Goal: Check status: Check status

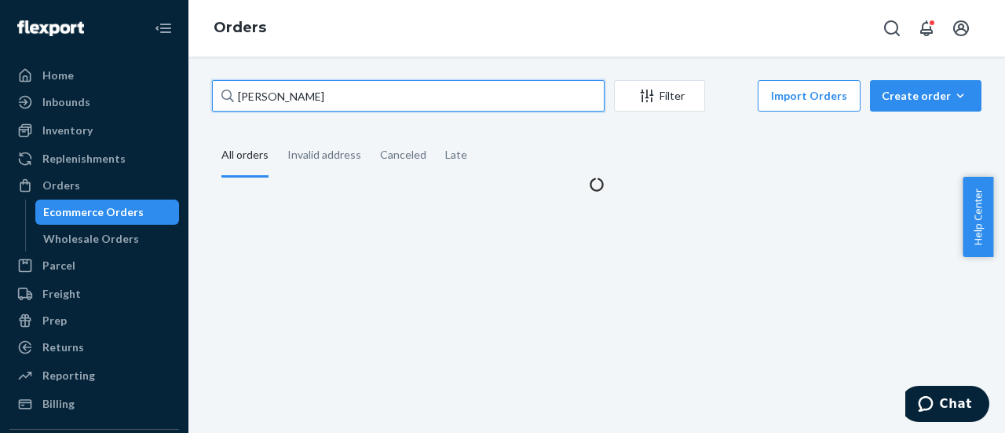
click at [367, 104] on input "[PERSON_NAME]" at bounding box center [408, 95] width 393 height 31
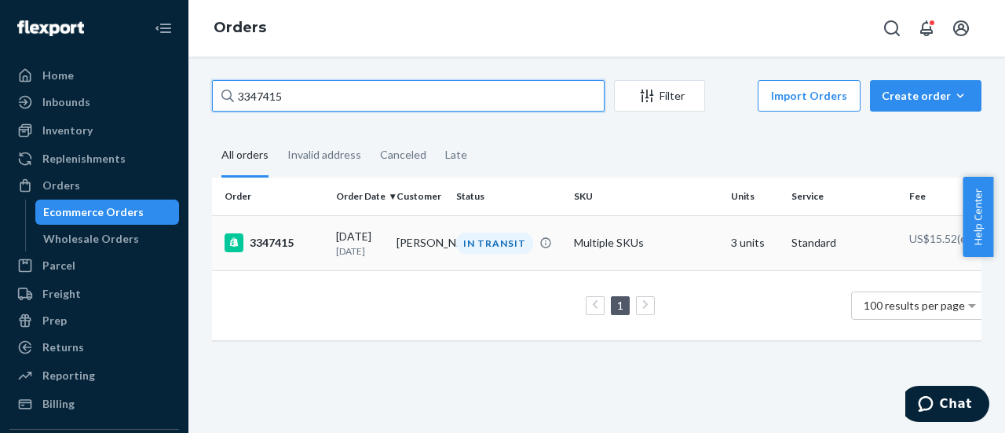
type input "3347415"
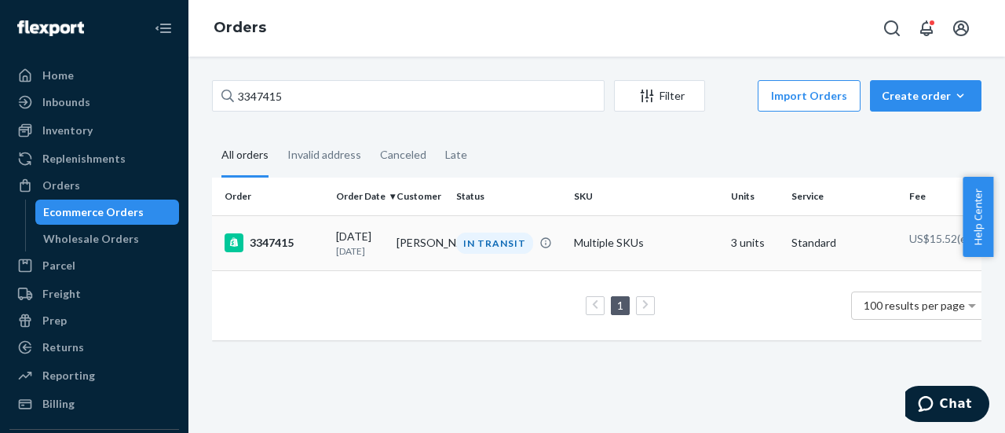
click at [290, 248] on div "3347415" at bounding box center [274, 242] width 99 height 19
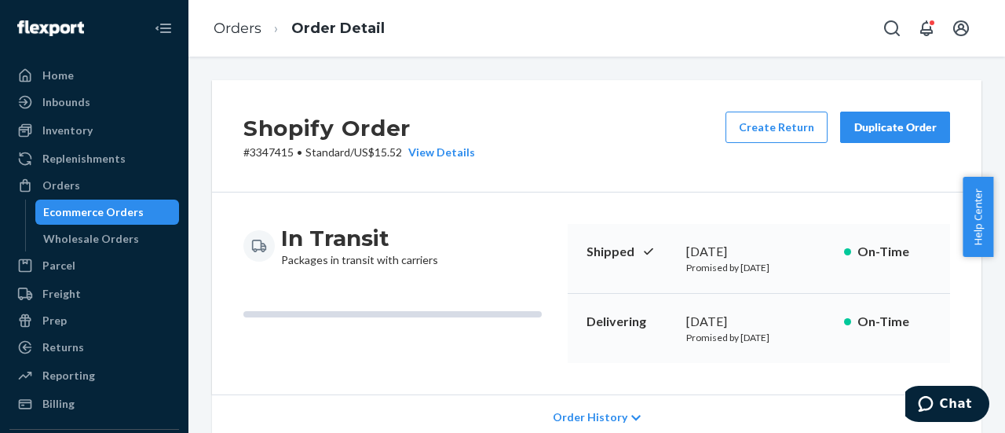
drag, startPoint x: 678, startPoint y: 322, endPoint x: 777, endPoint y: 315, distance: 99.2
click at [777, 315] on div "[DATE]" at bounding box center [758, 322] width 145 height 18
copy div "[DATE]"
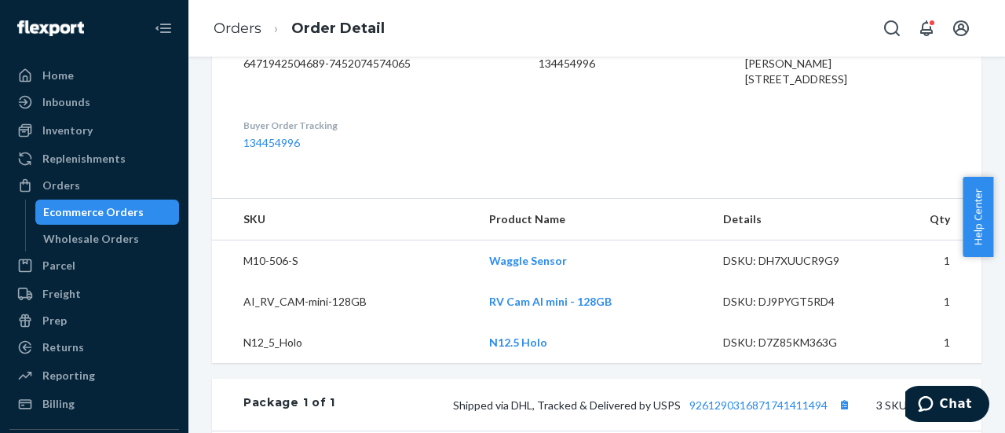
scroll to position [550, 0]
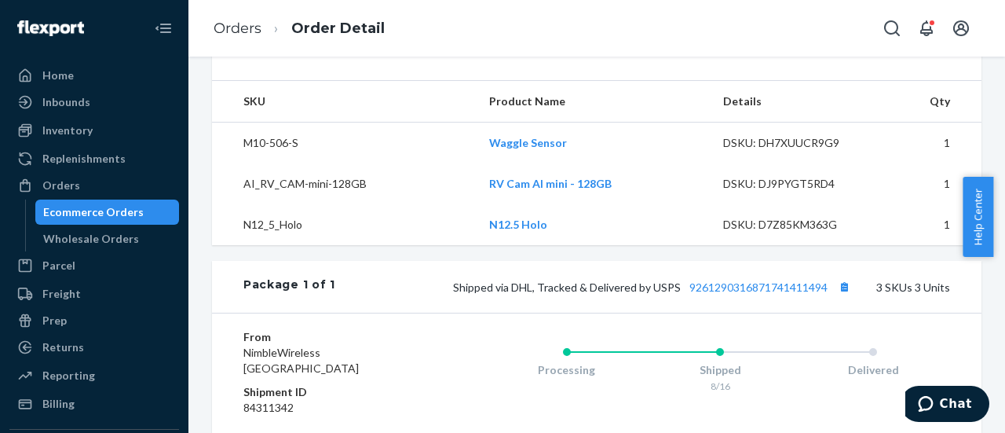
click at [130, 211] on div "Ecommerce Orders" at bounding box center [93, 212] width 101 height 16
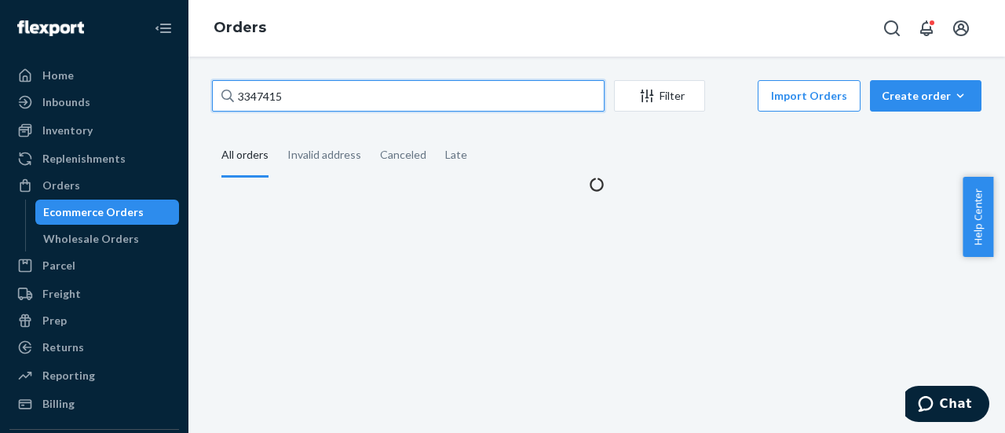
click at [412, 99] on input "3347415" at bounding box center [408, 95] width 393 height 31
paste input "[PERSON_NAME]"
type input "[PERSON_NAME]"
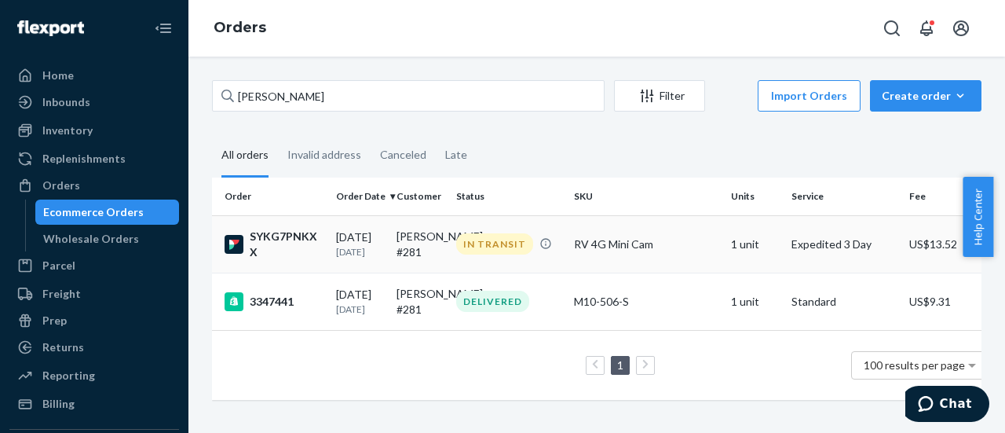
click at [305, 252] on div "SYKG7PNKXX" at bounding box center [274, 244] width 99 height 31
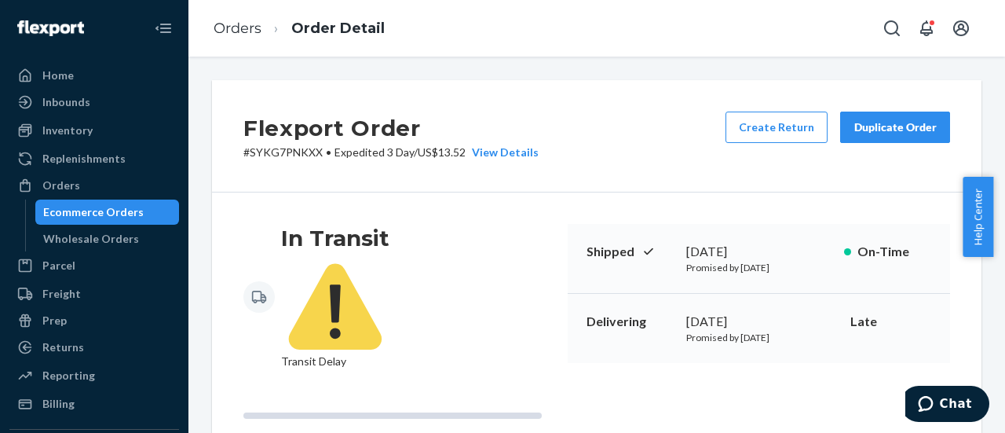
drag, startPoint x: 572, startPoint y: 322, endPoint x: 780, endPoint y: 320, distance: 208.1
click at [780, 320] on div "Delivering [DATE] Promised by [DATE] Late" at bounding box center [759, 328] width 382 height 69
copy div "Delivering [DATE]"
